Goal: Information Seeking & Learning: Learn about a topic

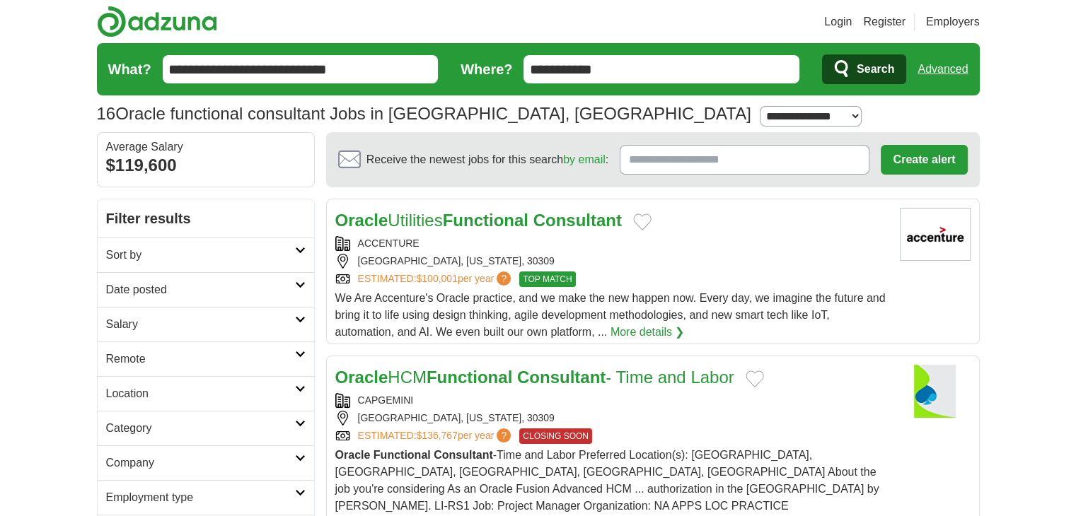
click at [181, 298] on link "Date posted" at bounding box center [206, 289] width 217 height 35
click at [139, 329] on link "Last 24 hours" at bounding box center [206, 324] width 200 height 17
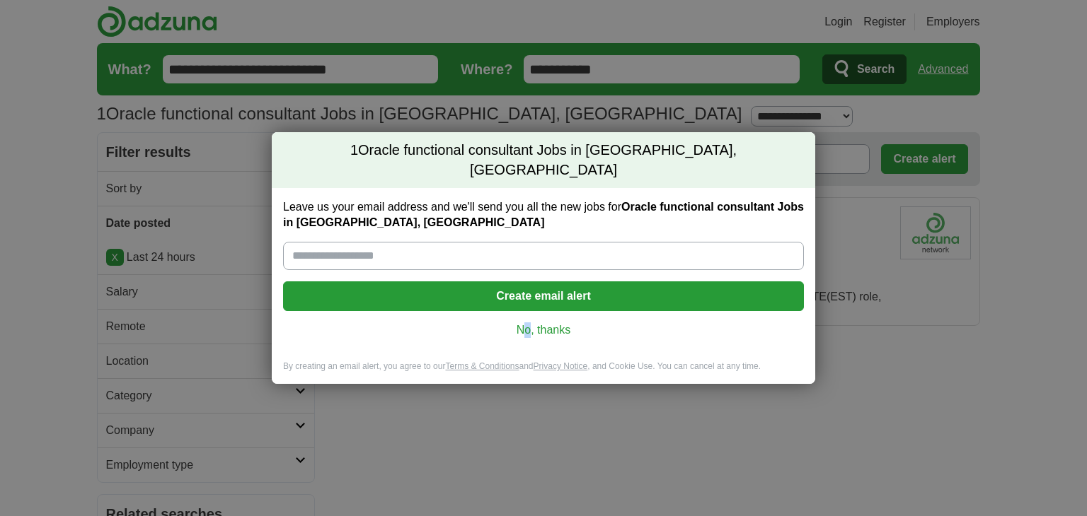
click at [528, 312] on div "Leave us your email address and we'll send you all the new jobs for Oracle func…" at bounding box center [543, 274] width 543 height 173
click at [541, 323] on link "No, thanks" at bounding box center [543, 331] width 498 height 16
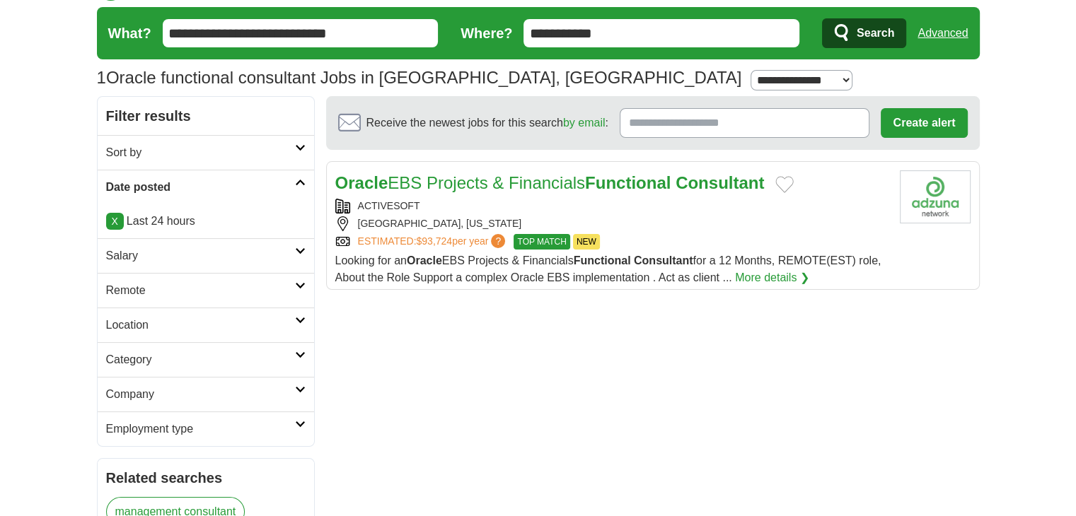
scroll to position [71, 0]
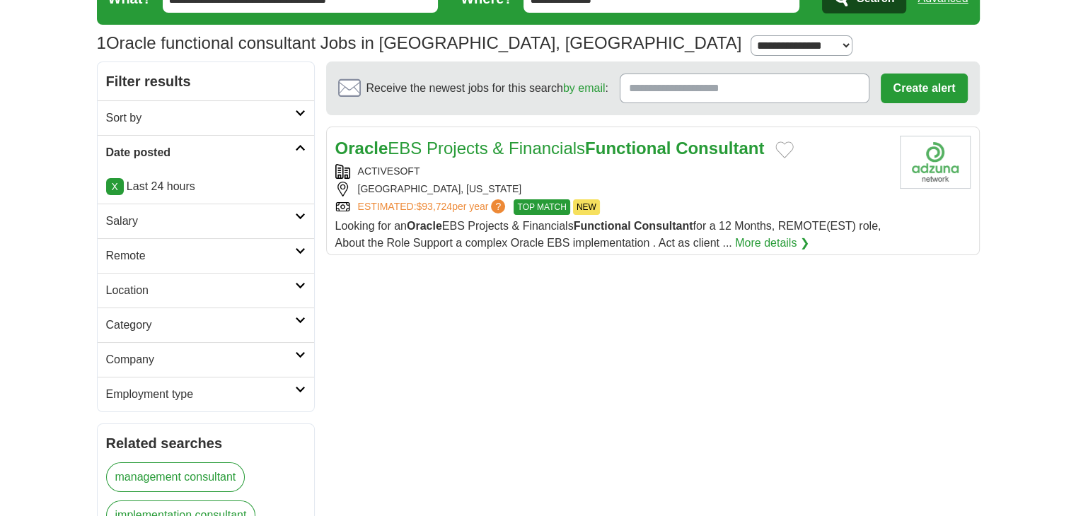
click at [170, 326] on h2 "Category" at bounding box center [200, 325] width 189 height 17
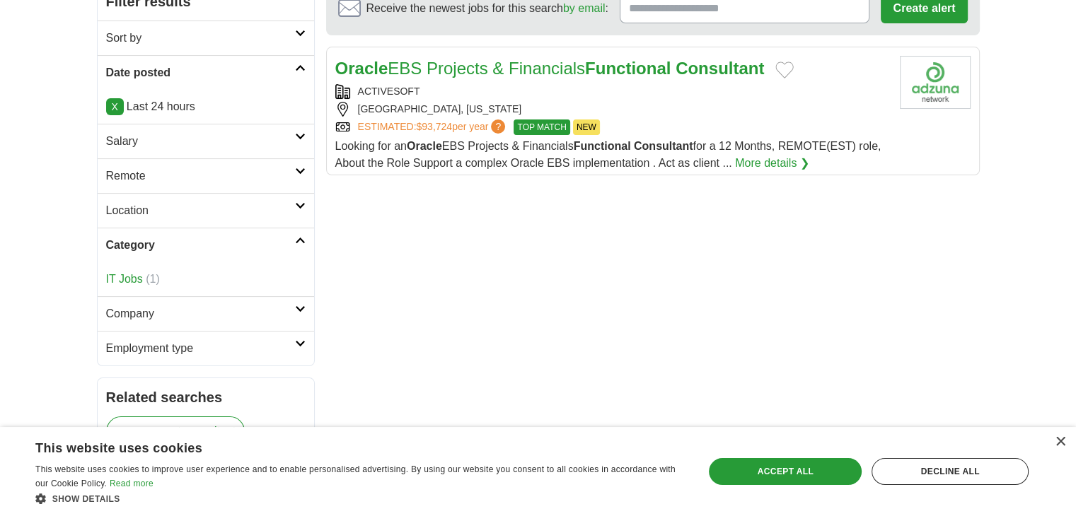
scroll to position [212, 0]
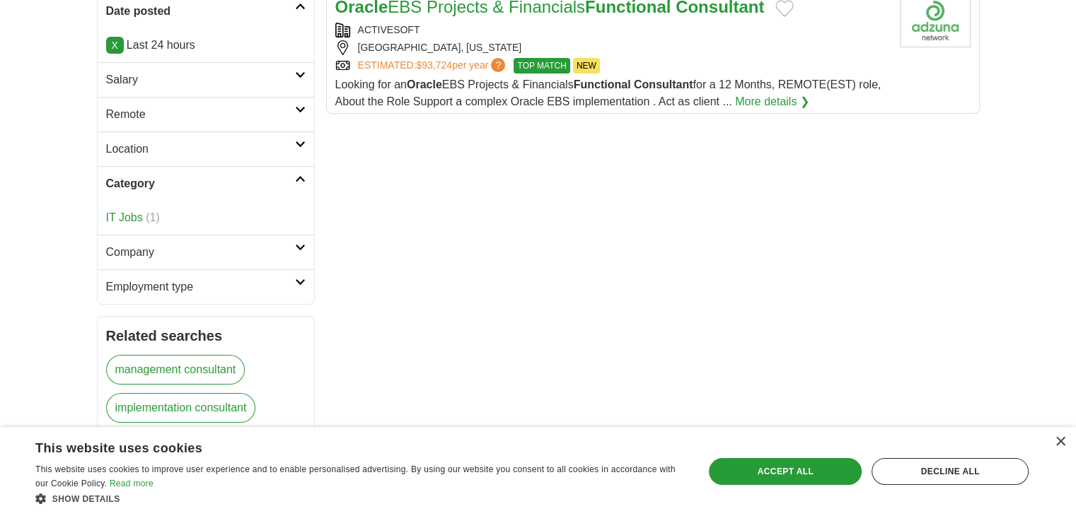
click at [188, 288] on h2 "Employment type" at bounding box center [200, 287] width 189 height 17
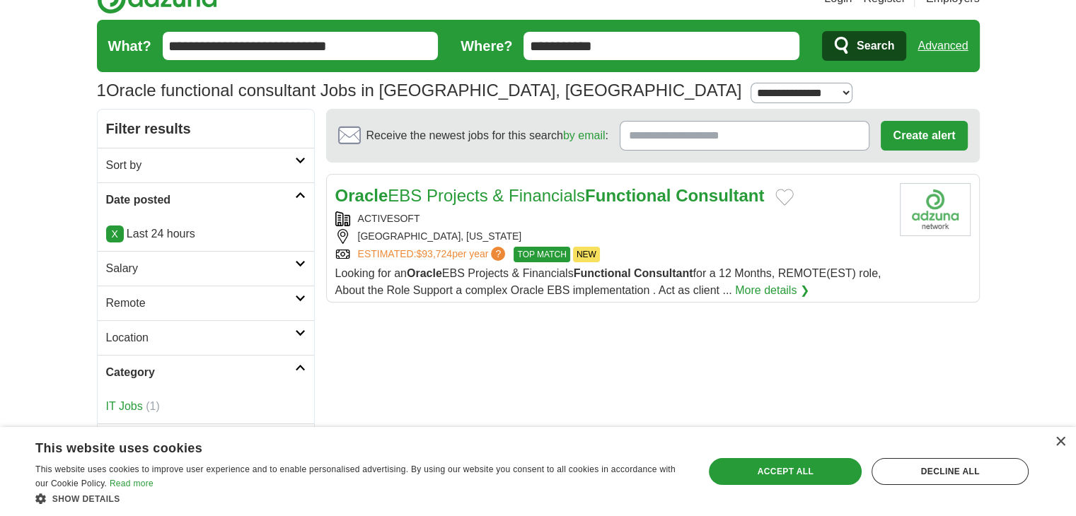
scroll to position [0, 0]
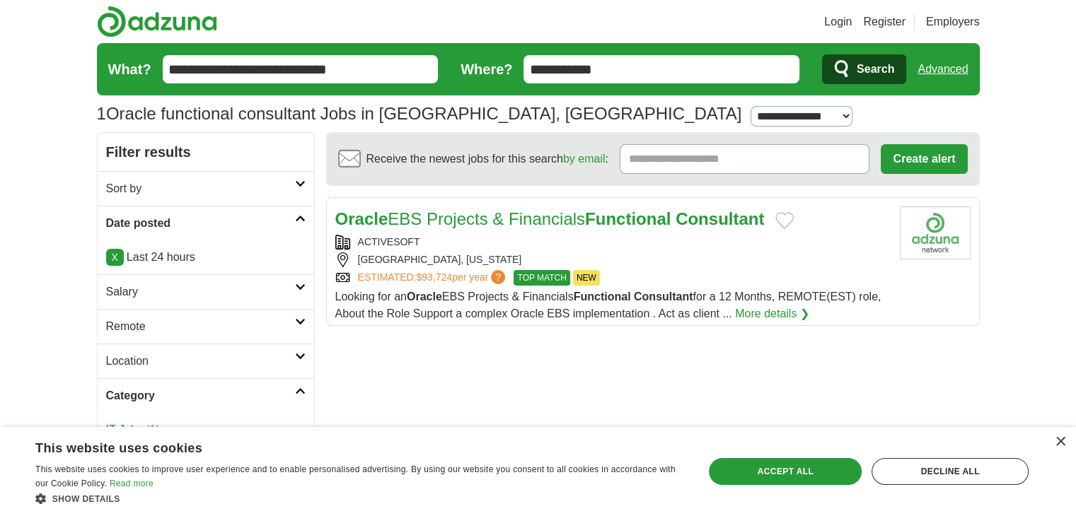
click at [1059, 436] on div "× This website uses cookies This website uses cookies to improve user experienc…" at bounding box center [538, 471] width 1076 height 89
click at [1062, 443] on div "×" at bounding box center [1060, 442] width 11 height 11
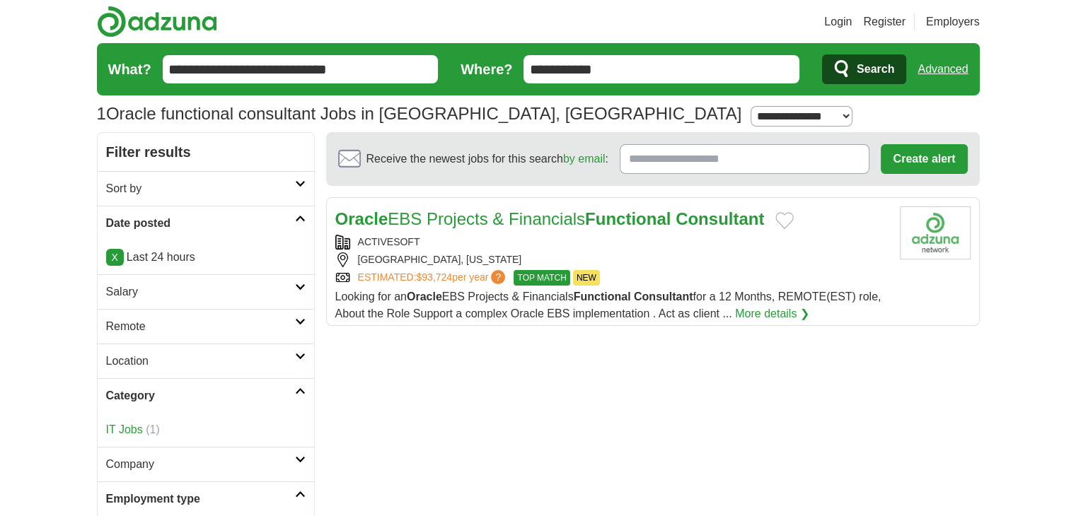
click at [645, 207] on h2 "Oracle EBS Projects & Financials Functional Consultant" at bounding box center [549, 219] width 429 height 25
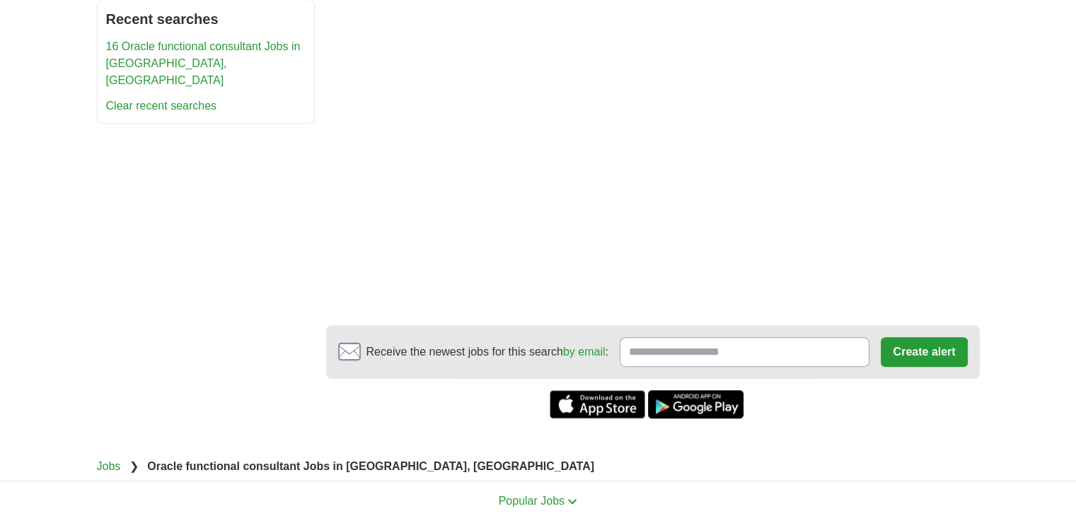
scroll to position [778, 0]
